Goal: Find contact information: Find contact information

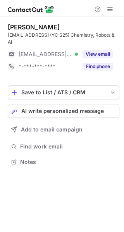
scroll to position [156, 124]
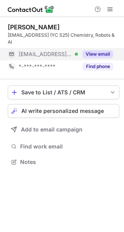
click at [98, 52] on button "View email" at bounding box center [97, 54] width 31 height 8
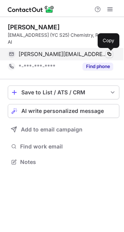
click at [108, 54] on span at bounding box center [109, 54] width 6 height 6
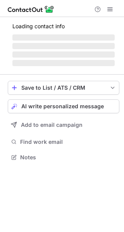
scroll to position [3, 4]
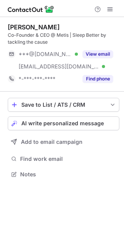
scroll to position [169, 124]
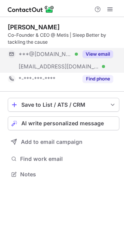
click at [89, 51] on button "View email" at bounding box center [97, 54] width 31 height 8
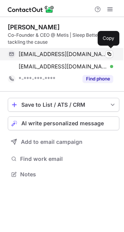
drag, startPoint x: 105, startPoint y: 67, endPoint x: 18, endPoint y: 53, distance: 87.8
click at [18, 53] on div "maximchristiaen@hotmail.com Verified Copy maxim@metissupplements.com Verified C…" at bounding box center [60, 60] width 105 height 25
click at [109, 51] on span at bounding box center [109, 54] width 6 height 6
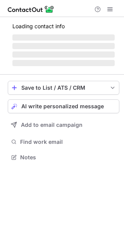
scroll to position [156, 124]
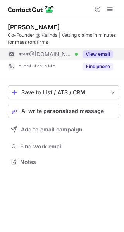
click at [87, 53] on button "View email" at bounding box center [97, 54] width 31 height 8
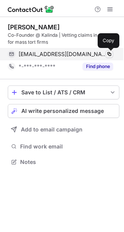
click at [109, 53] on span at bounding box center [109, 54] width 6 height 6
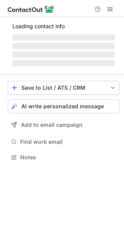
scroll to position [169, 124]
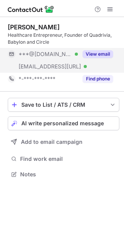
click at [86, 51] on button "View email" at bounding box center [97, 54] width 31 height 8
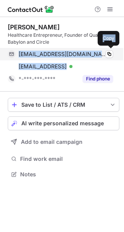
drag, startPoint x: 62, startPoint y: 69, endPoint x: 16, endPoint y: 56, distance: 47.5
click at [16, 56] on div "charlieduhunicorn@gmail.com Verified Copy ali@quadrivia.ai Verified Copy" at bounding box center [60, 60] width 105 height 25
